Goal: Task Accomplishment & Management: Use online tool/utility

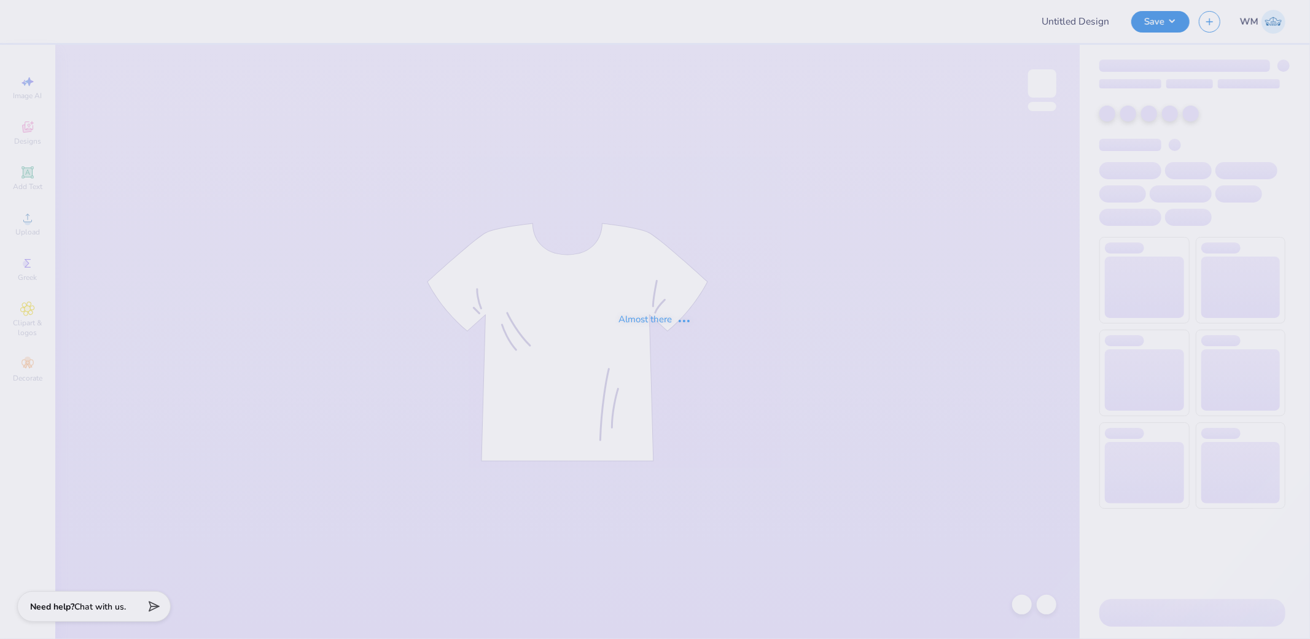
type input "[PERSON_NAME] Crew"
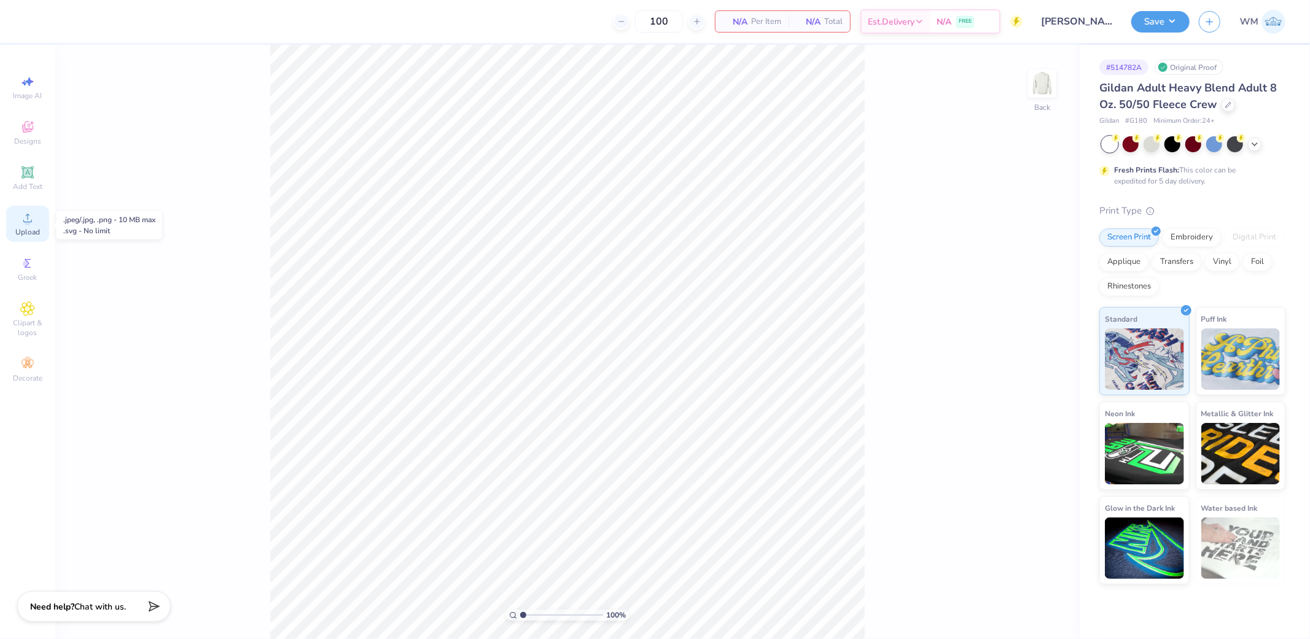
click at [34, 220] on icon at bounding box center [27, 218] width 15 height 15
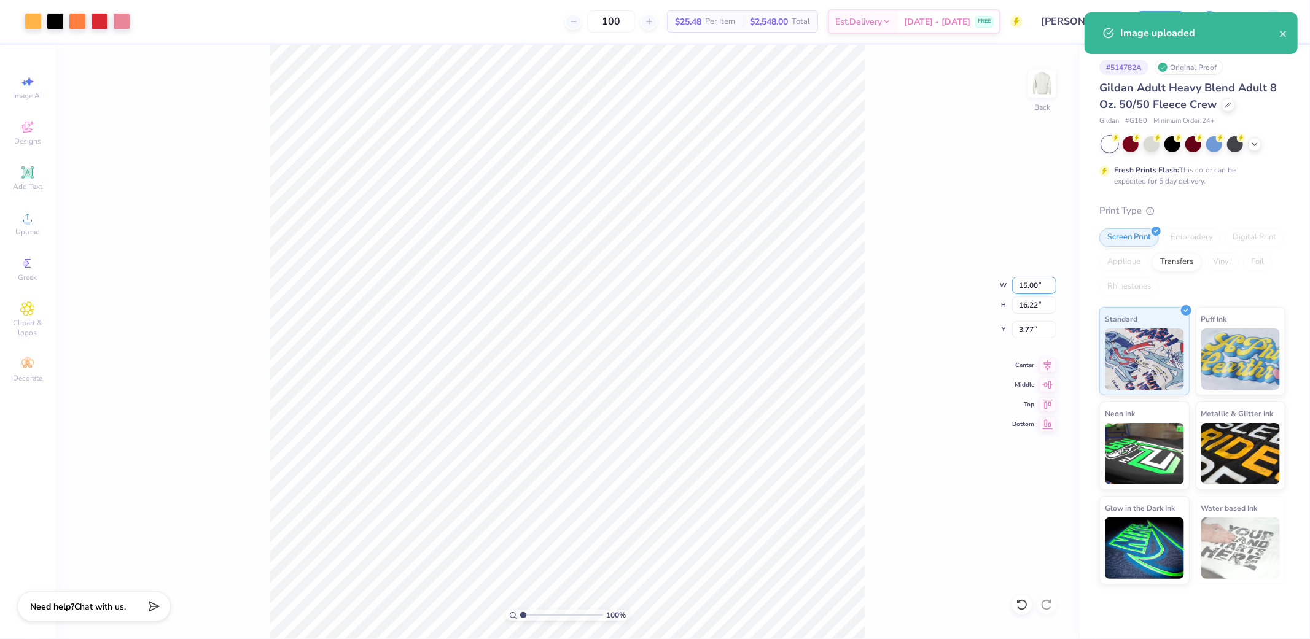
click at [1035, 280] on input "15.00" at bounding box center [1034, 285] width 44 height 17
type input "12.00"
type input "12.97"
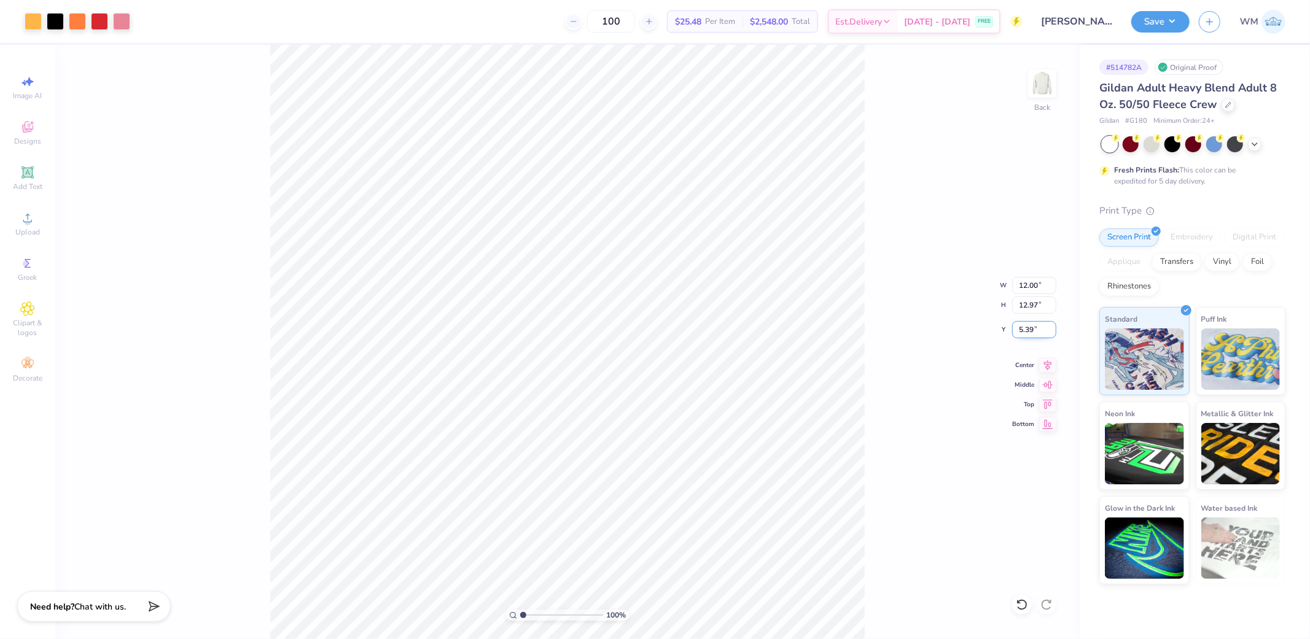
click at [1032, 332] on input "5.39" at bounding box center [1034, 329] width 44 height 17
type input "3.00"
click at [1176, 23] on button "Save" at bounding box center [1160, 19] width 58 height 21
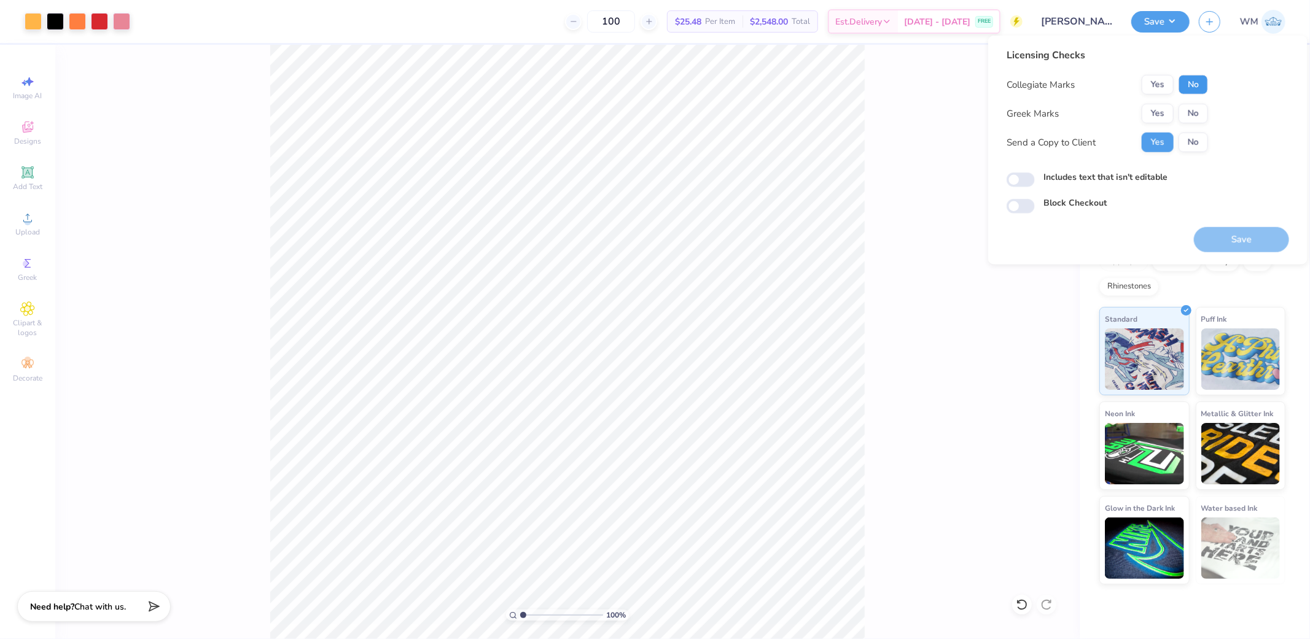
click at [1195, 84] on button "No" at bounding box center [1193, 85] width 29 height 20
click at [1154, 108] on button "Yes" at bounding box center [1158, 114] width 32 height 20
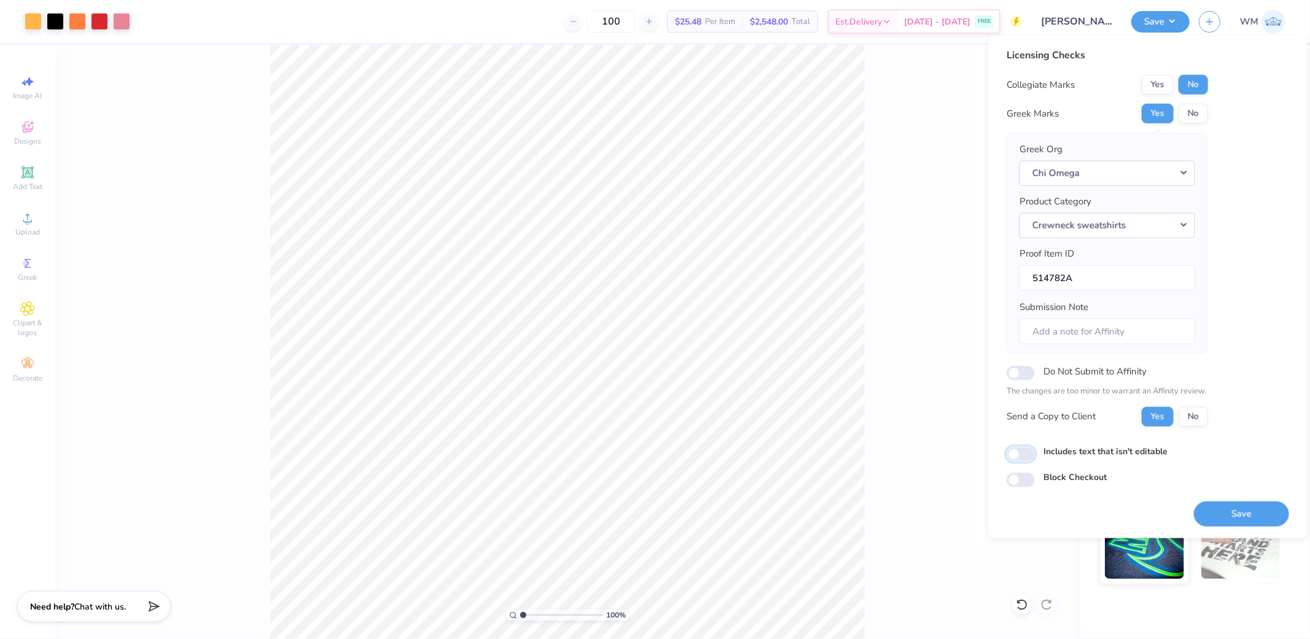
click at [1024, 453] on input "Includes text that isn't editable" at bounding box center [1021, 454] width 28 height 15
checkbox input "true"
click at [1236, 522] on button "Save" at bounding box center [1241, 513] width 95 height 25
